Goal: Navigation & Orientation: Understand site structure

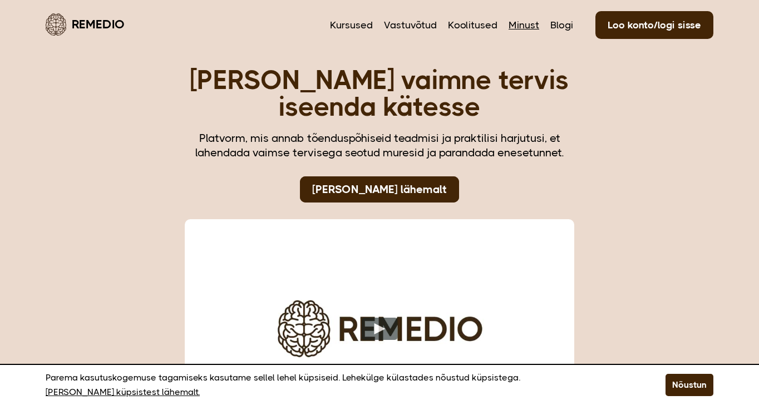
click at [528, 27] on link "Minust" at bounding box center [523, 25] width 31 height 14
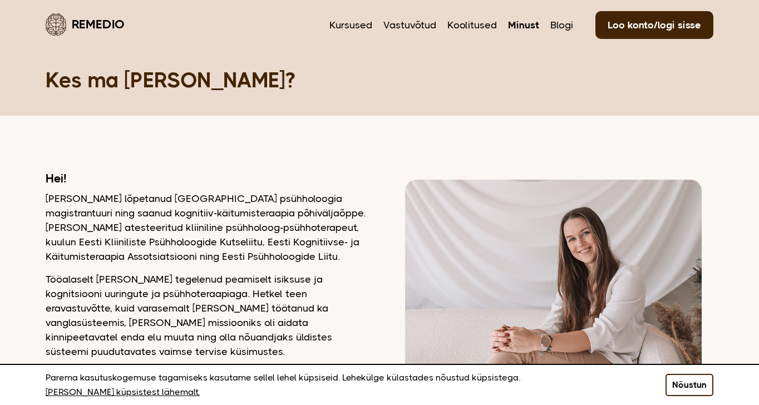
click at [690, 386] on button "Nõustun" at bounding box center [689, 385] width 48 height 22
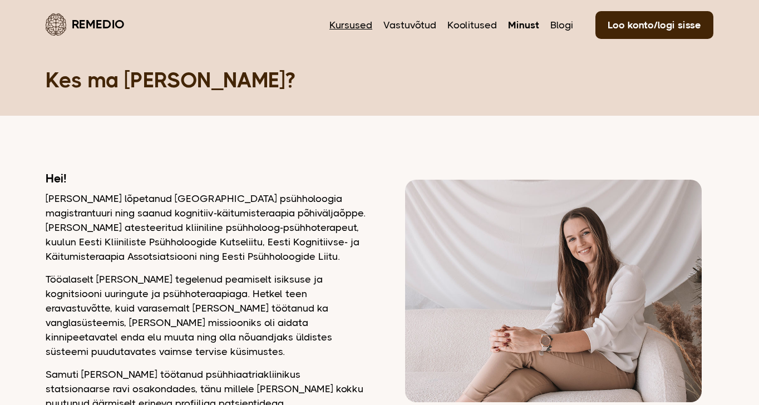
click at [349, 27] on link "Kursused" at bounding box center [350, 25] width 43 height 14
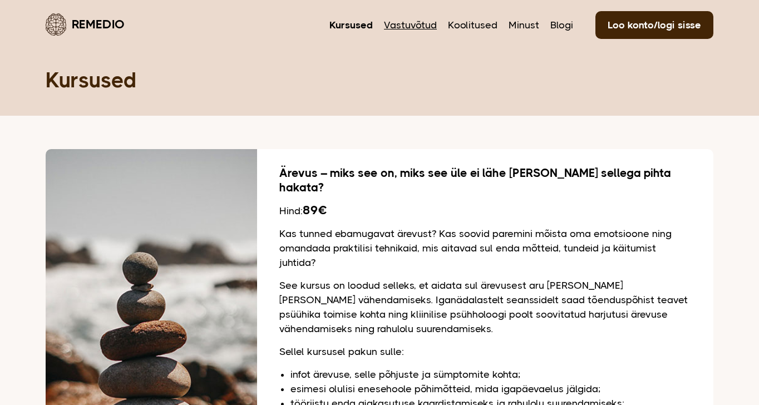
click at [408, 27] on link "Vastuvõtud" at bounding box center [410, 25] width 53 height 14
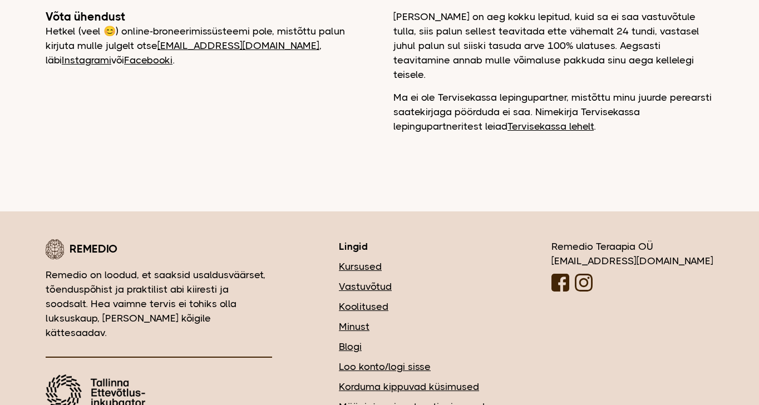
scroll to position [337, 0]
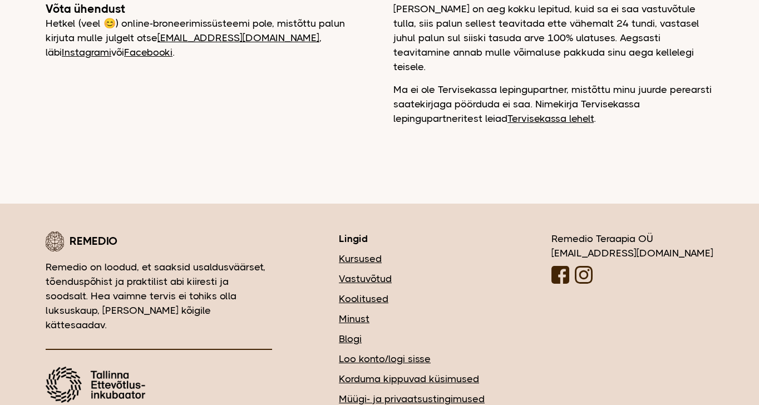
click at [424, 292] on link "Koolitused" at bounding box center [412, 299] width 146 height 14
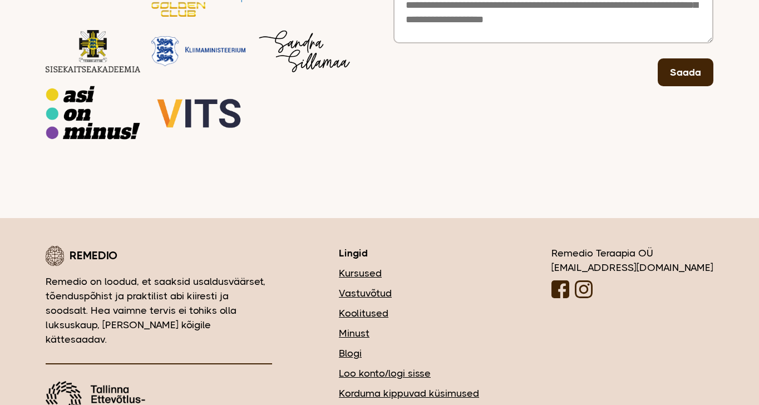
scroll to position [397, 0]
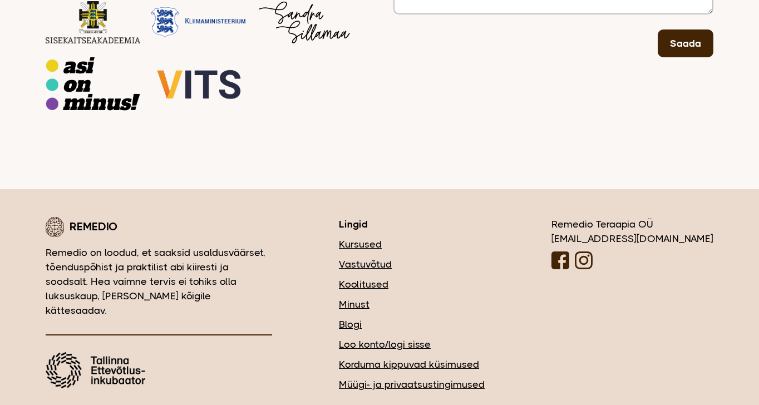
click at [447, 377] on link "Müügi- ja privaatsustingimused" at bounding box center [412, 384] width 146 height 14
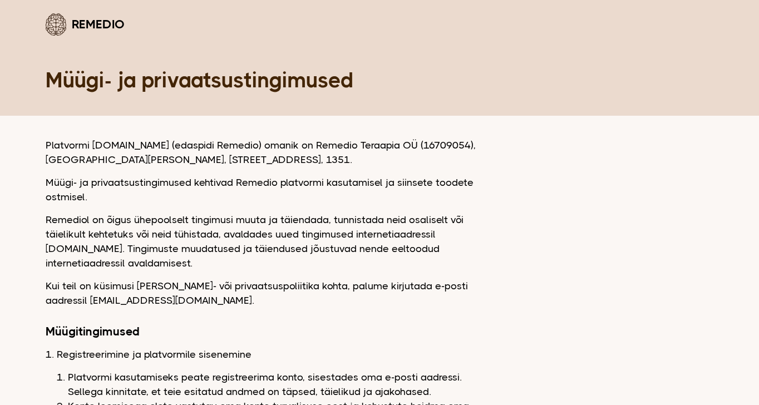
click at [78, 19] on link "Remedio" at bounding box center [85, 24] width 79 height 26
